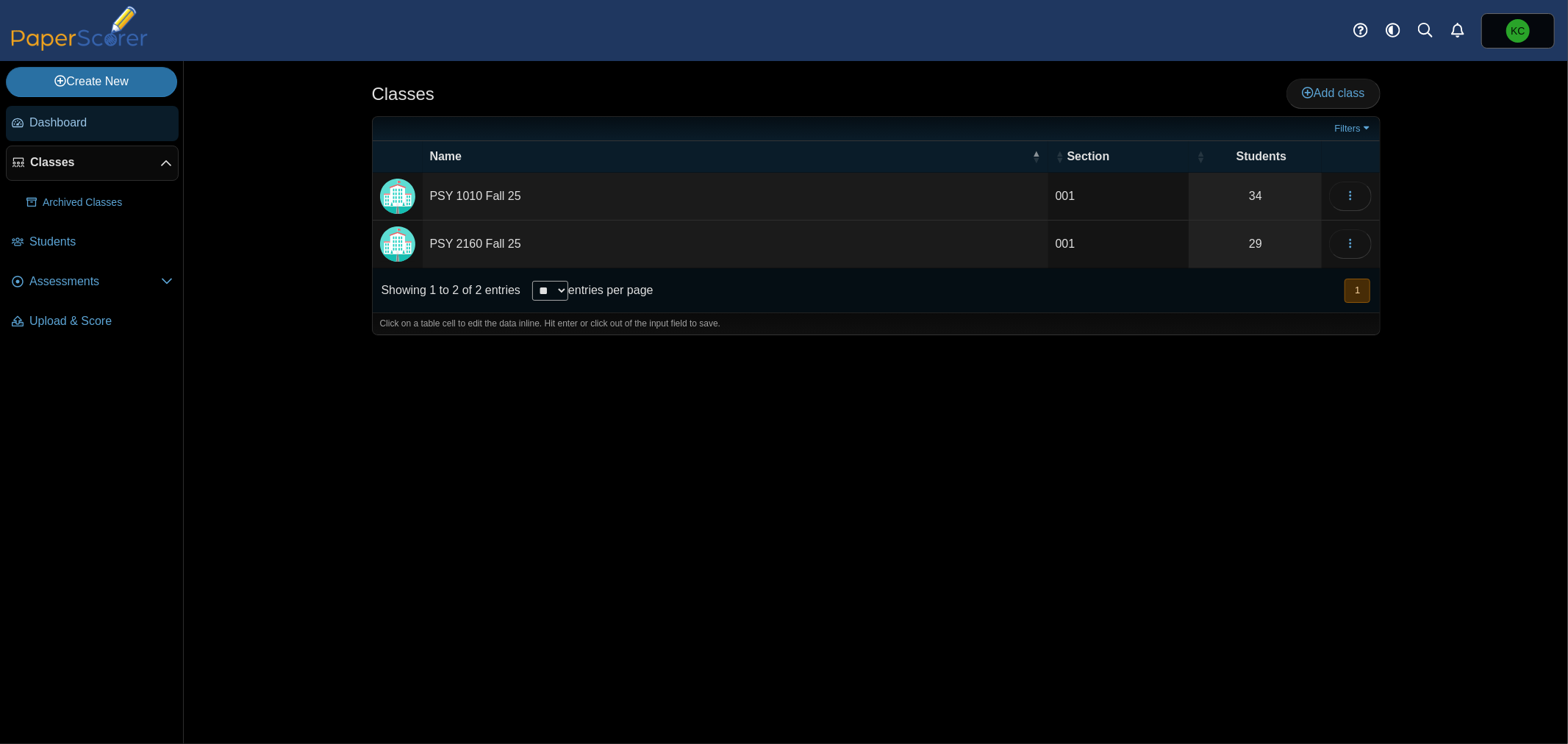
click at [47, 114] on span "Dashboard" at bounding box center [101, 122] width 144 height 16
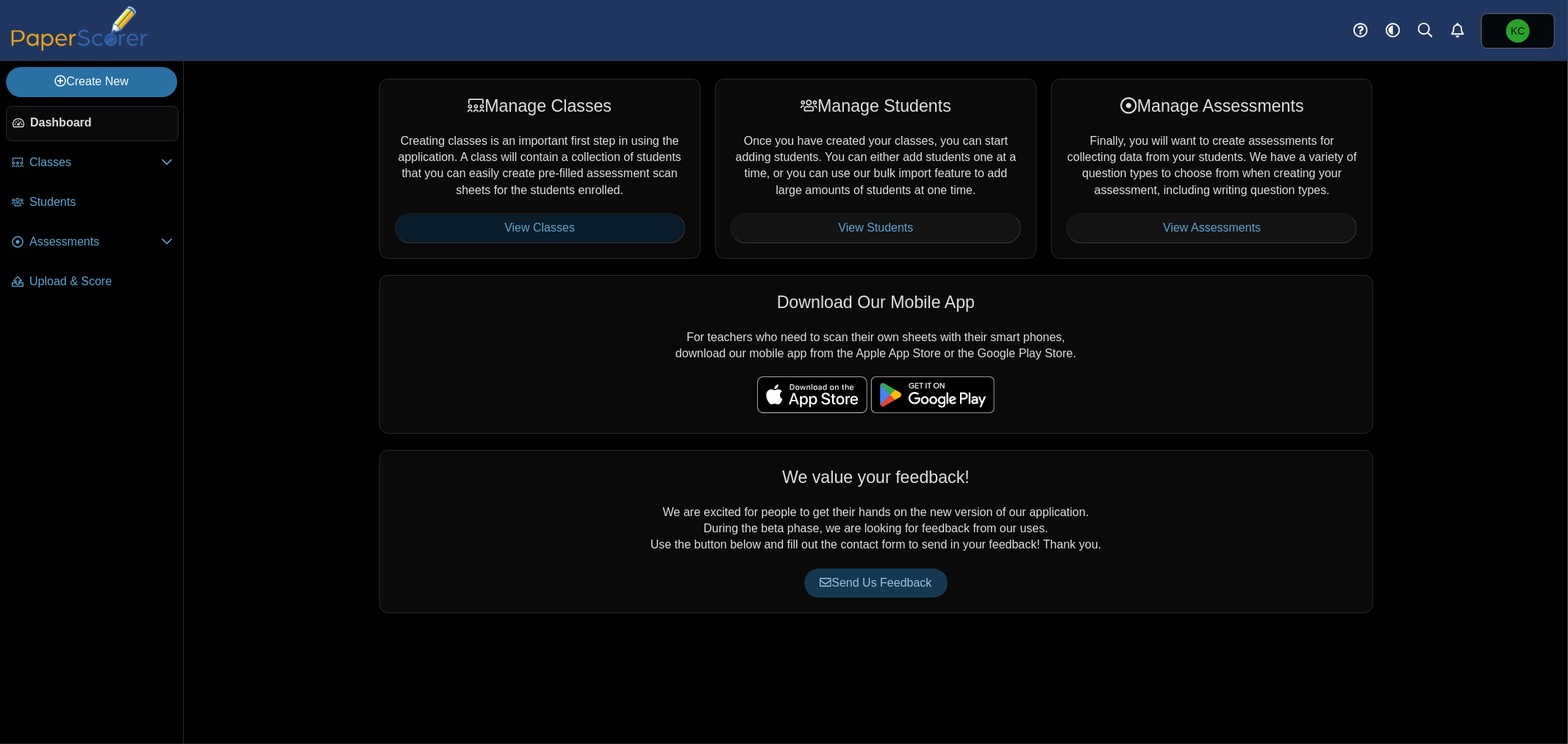
click at [556, 228] on link "View Classes" at bounding box center [540, 227] width 290 height 29
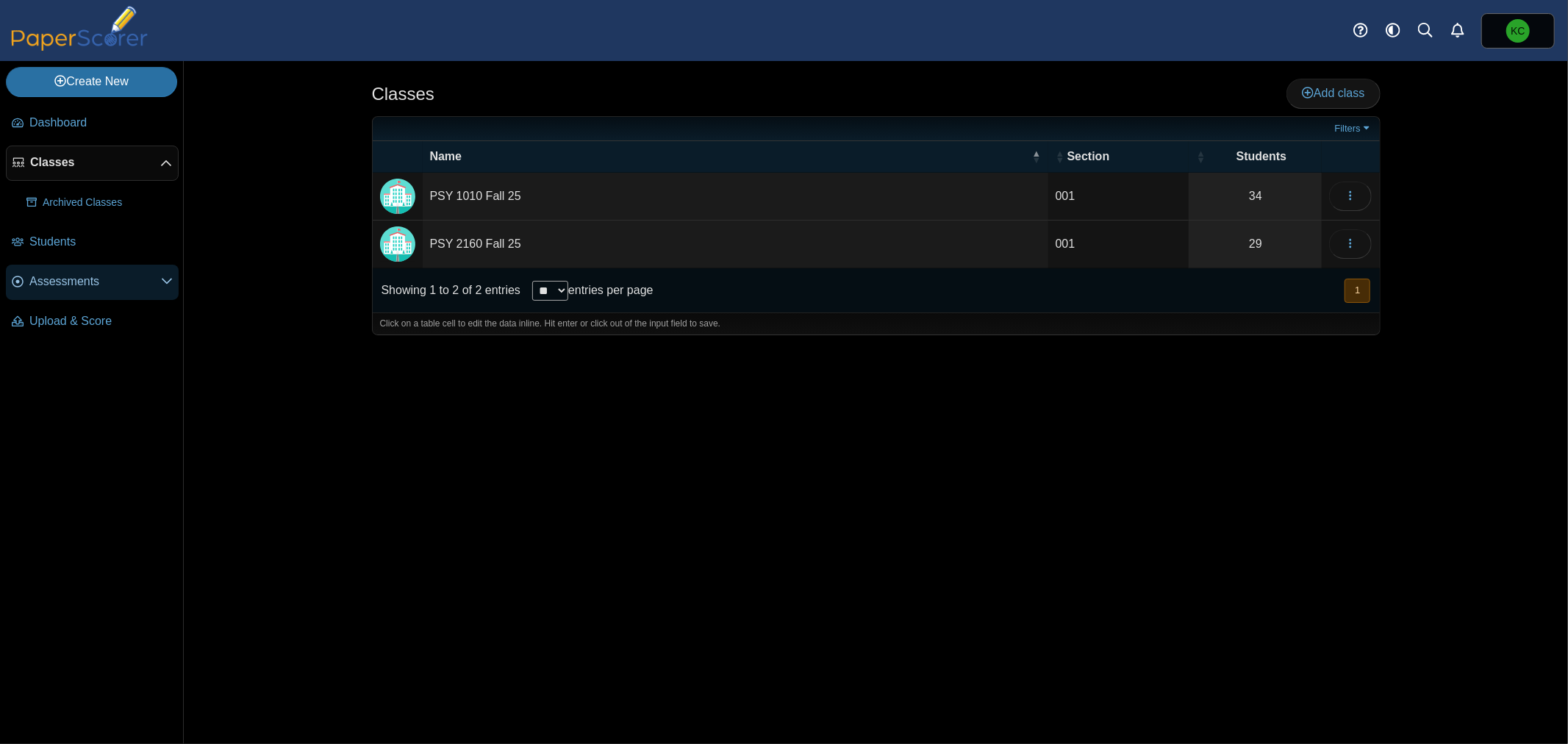
click at [78, 288] on span "Assessments" at bounding box center [95, 281] width 132 height 16
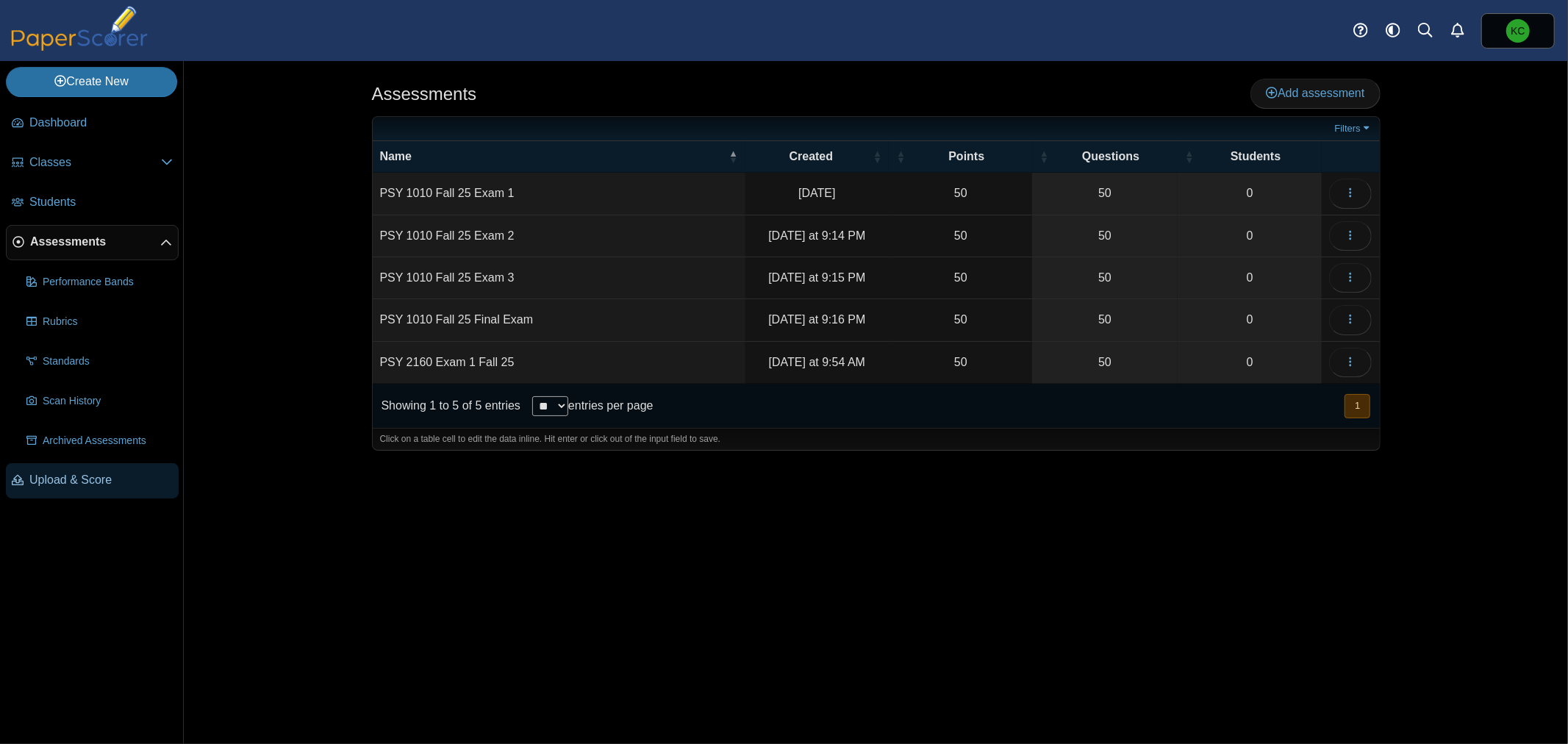
click at [78, 488] on link "Upload & Score" at bounding box center [93, 481] width 173 height 35
